Goal: Use online tool/utility: Utilize a website feature to perform a specific function

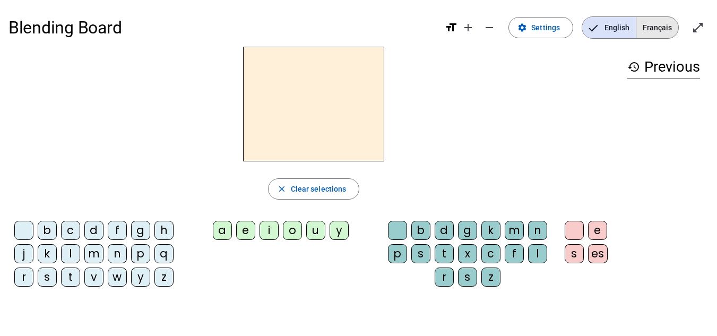
click at [662, 26] on span "Français" at bounding box center [657, 27] width 42 height 21
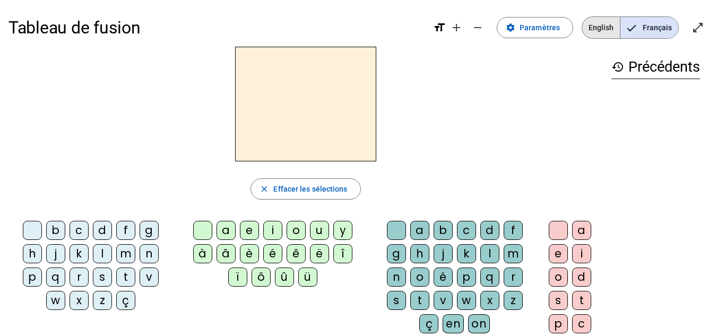
click at [600, 28] on span "English" at bounding box center [601, 27] width 38 height 21
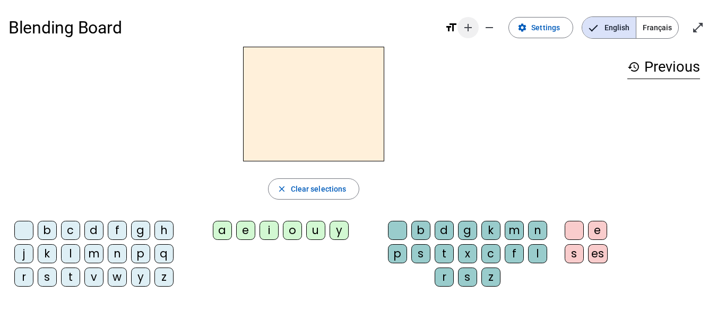
click at [474, 27] on mat-icon "add" at bounding box center [467, 27] width 13 height 13
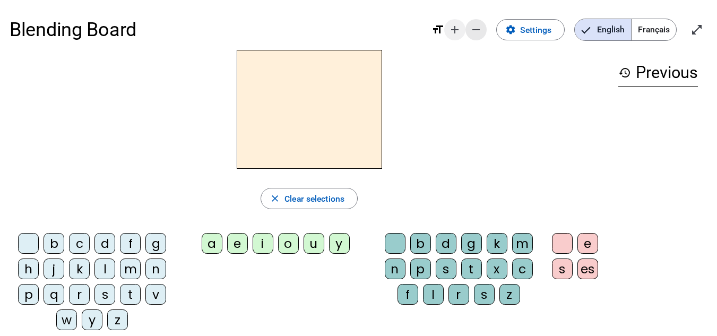
click at [474, 27] on mat-icon "remove" at bounding box center [475, 29] width 13 height 13
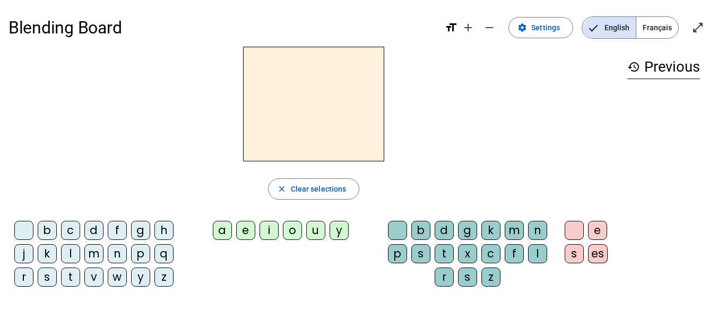
click at [646, 30] on span "Français" at bounding box center [657, 27] width 42 height 21
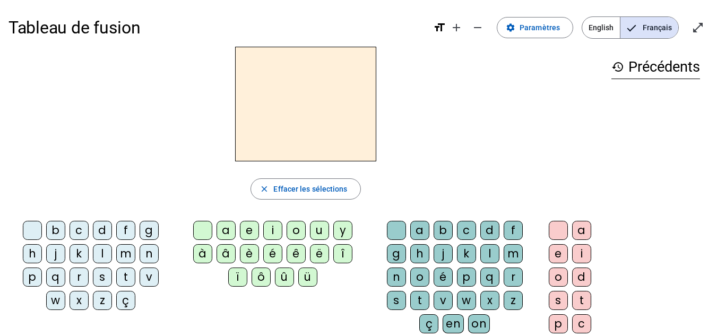
click at [102, 249] on div "l" at bounding box center [102, 253] width 19 height 19
click at [229, 230] on div "a" at bounding box center [225, 230] width 19 height 19
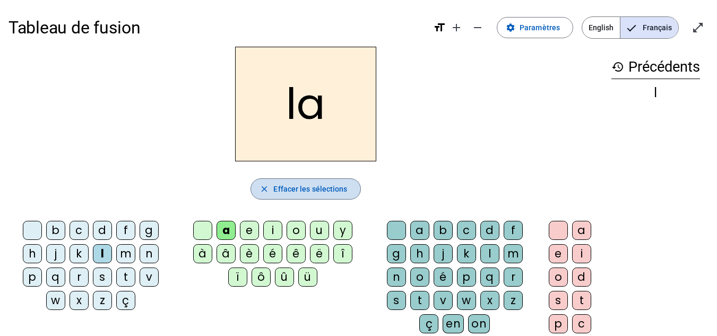
click at [311, 188] on span "Effacer les sélections" at bounding box center [310, 188] width 74 height 13
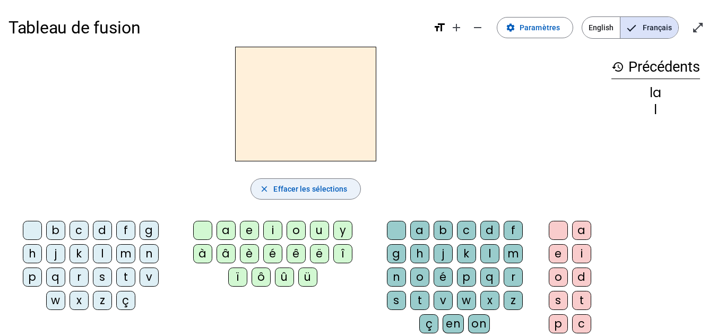
click at [310, 188] on span "Effacer les sélections" at bounding box center [310, 188] width 74 height 13
click at [106, 254] on div "l" at bounding box center [102, 253] width 19 height 19
click at [223, 228] on div "a" at bounding box center [225, 230] width 19 height 19
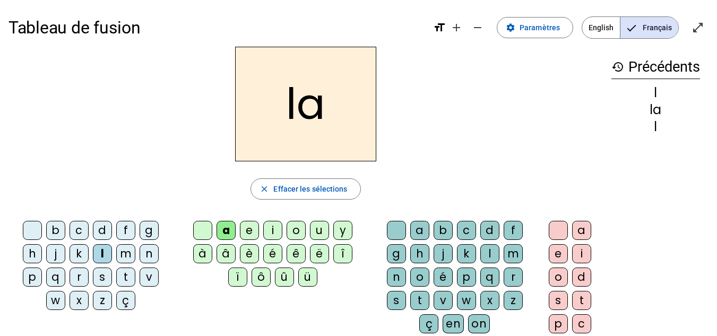
click at [203, 229] on div at bounding box center [202, 230] width 19 height 19
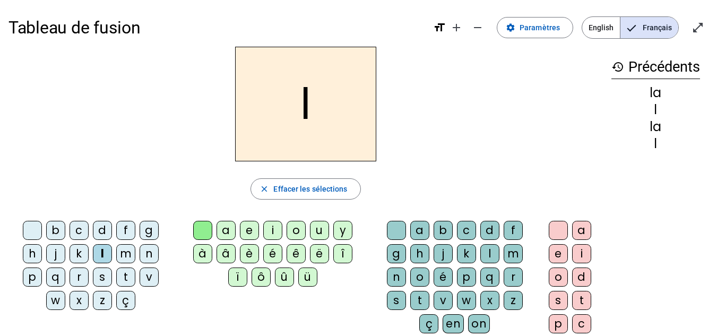
click at [246, 228] on div "e" at bounding box center [249, 230] width 19 height 19
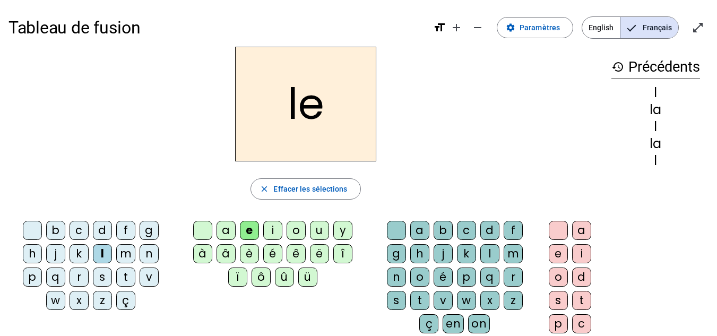
click at [201, 230] on div at bounding box center [202, 230] width 19 height 19
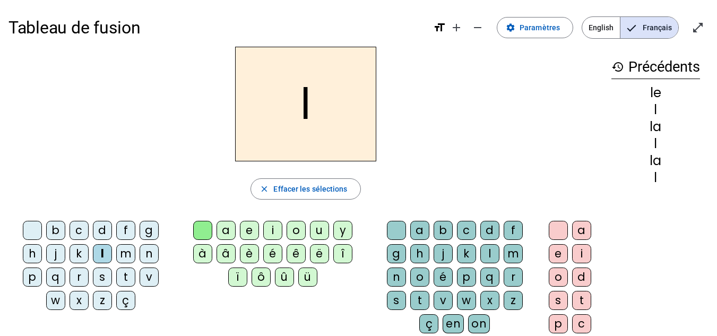
click at [320, 229] on div "u" at bounding box center [319, 230] width 19 height 19
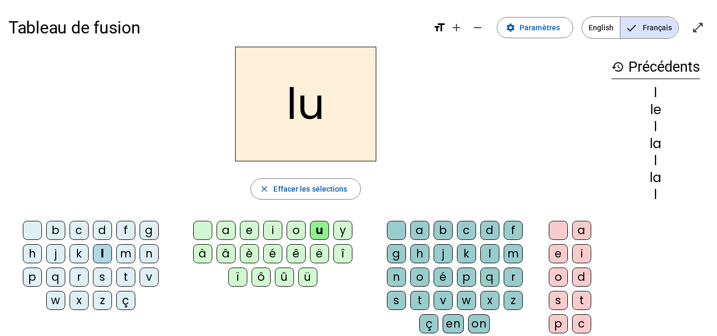
click at [199, 225] on div at bounding box center [202, 230] width 19 height 19
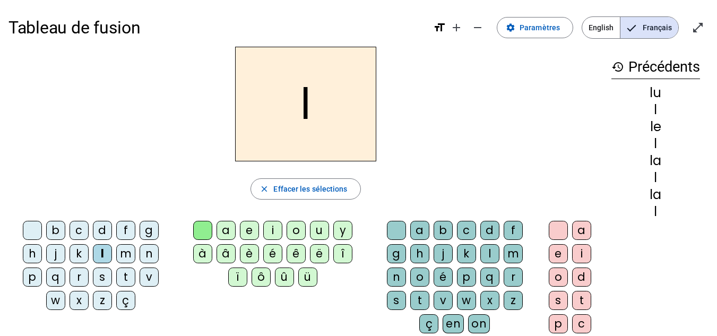
click at [199, 225] on div at bounding box center [202, 230] width 19 height 19
click at [125, 275] on div "t" at bounding box center [125, 276] width 19 height 19
click at [318, 229] on div "u" at bounding box center [319, 230] width 19 height 19
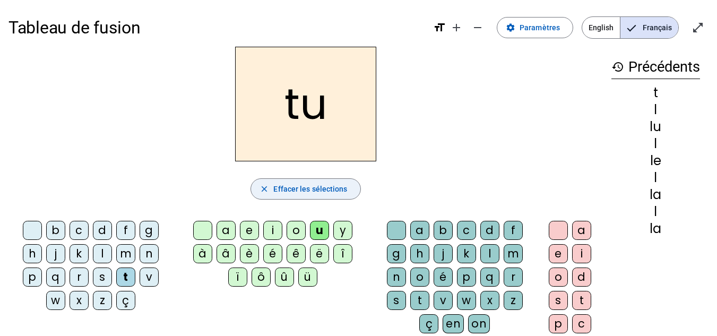
click at [297, 181] on span "button" at bounding box center [305, 188] width 109 height 25
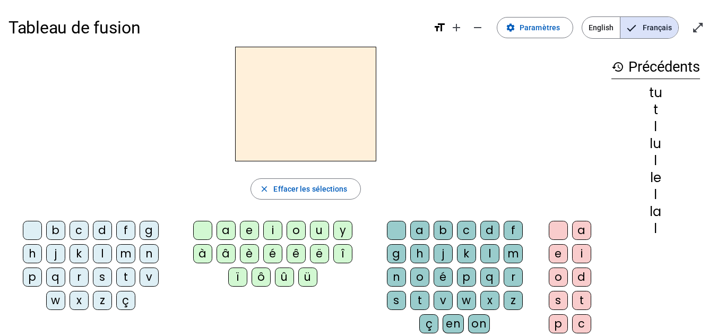
click at [105, 248] on div "l" at bounding box center [102, 253] width 19 height 19
click at [326, 229] on div "u" at bounding box center [319, 230] width 19 height 19
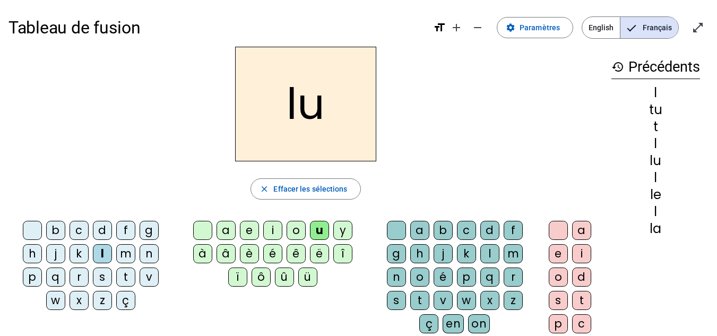
click at [37, 229] on div at bounding box center [32, 230] width 19 height 19
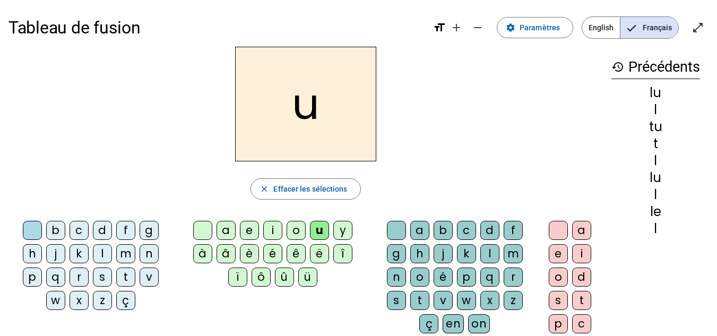
click at [130, 280] on div "t" at bounding box center [125, 276] width 19 height 19
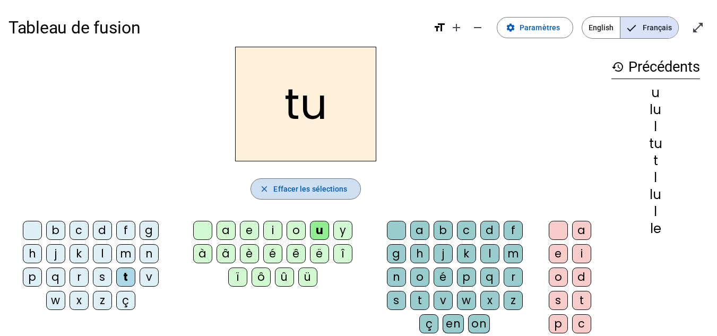
click at [291, 186] on span "Effacer les sélections" at bounding box center [310, 188] width 74 height 13
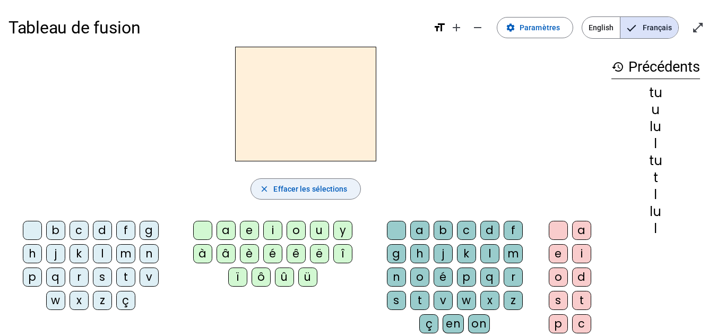
click at [291, 186] on span "Effacer les sélections" at bounding box center [310, 188] width 74 height 13
click at [617, 66] on mat-icon "history" at bounding box center [617, 66] width 13 height 13
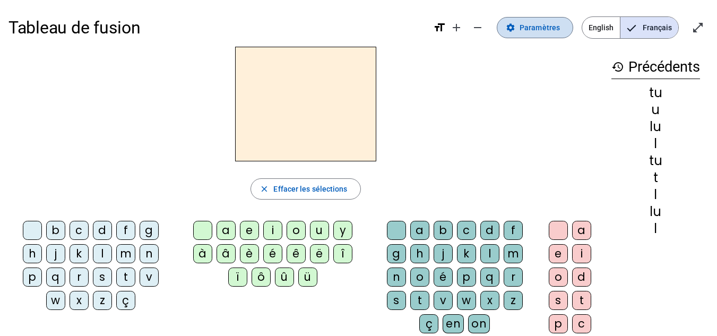
click at [528, 36] on span at bounding box center [534, 27] width 75 height 25
